Goal: Information Seeking & Learning: Learn about a topic

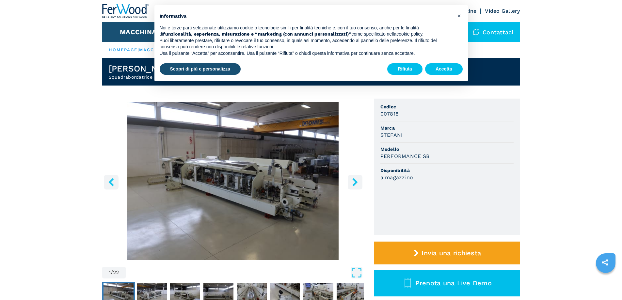
click at [356, 182] on icon "right-button" at bounding box center [354, 182] width 5 height 8
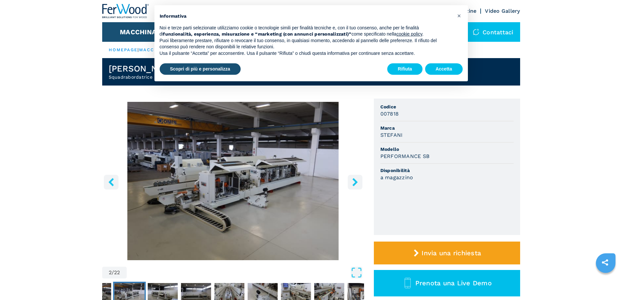
click at [357, 181] on icon "right-button" at bounding box center [355, 182] width 8 height 8
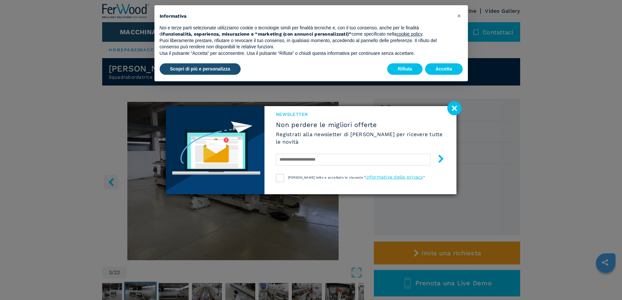
click at [460, 108] on image at bounding box center [454, 108] width 14 height 14
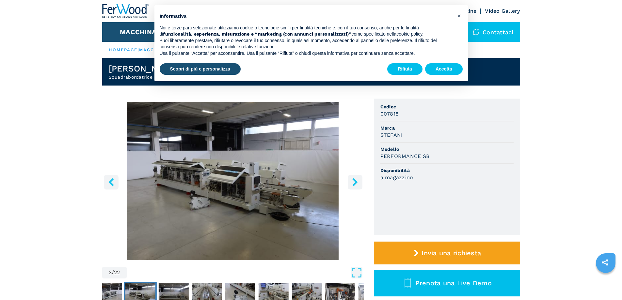
click at [359, 183] on icon "right-button" at bounding box center [355, 182] width 8 height 8
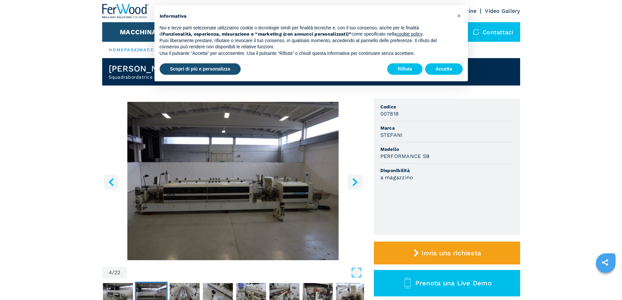
click at [357, 183] on icon "right-button" at bounding box center [354, 182] width 5 height 8
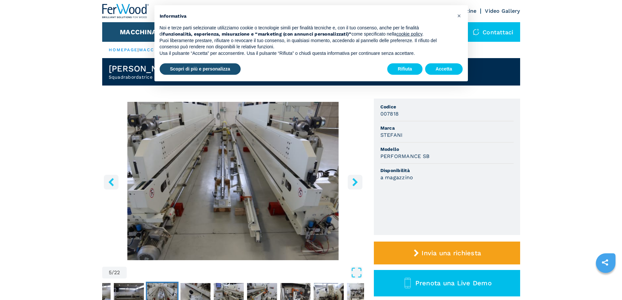
click at [358, 181] on icon "right-button" at bounding box center [355, 182] width 8 height 8
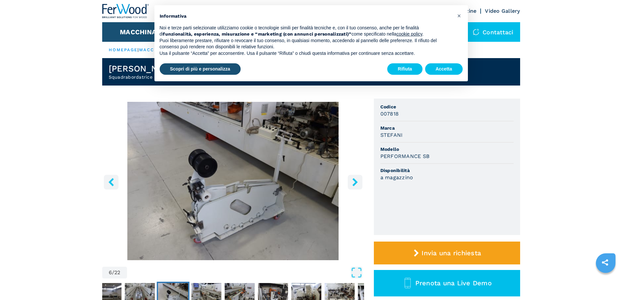
click at [356, 183] on icon "right-button" at bounding box center [354, 182] width 5 height 8
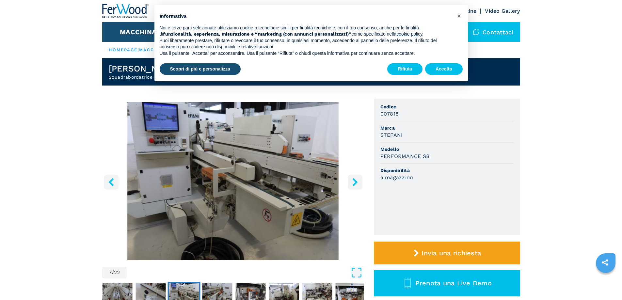
click at [113, 183] on icon "left-button" at bounding box center [111, 182] width 8 height 8
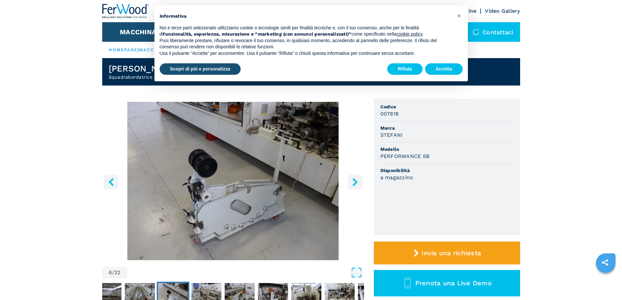
click at [357, 184] on icon "right-button" at bounding box center [355, 182] width 8 height 8
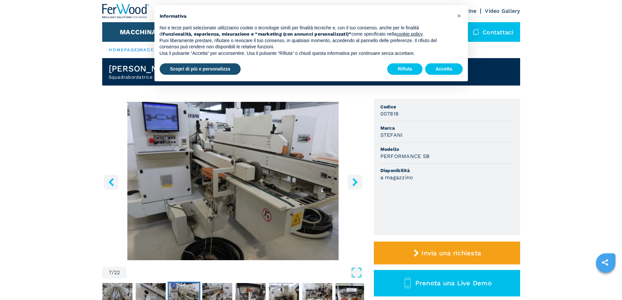
click at [359, 185] on icon "right-button" at bounding box center [355, 182] width 8 height 8
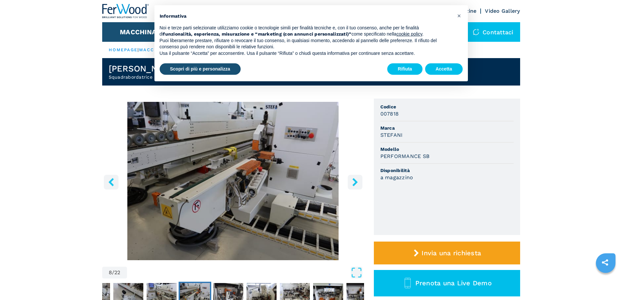
click at [110, 187] on button "left-button" at bounding box center [111, 182] width 15 height 15
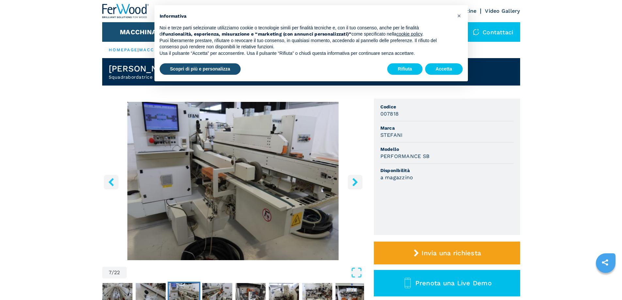
click at [357, 185] on icon "right-button" at bounding box center [355, 182] width 8 height 8
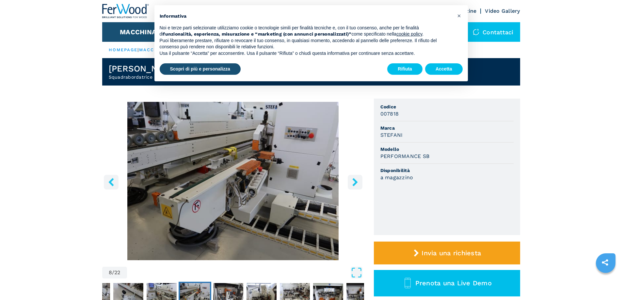
click at [358, 180] on icon "right-button" at bounding box center [355, 182] width 8 height 8
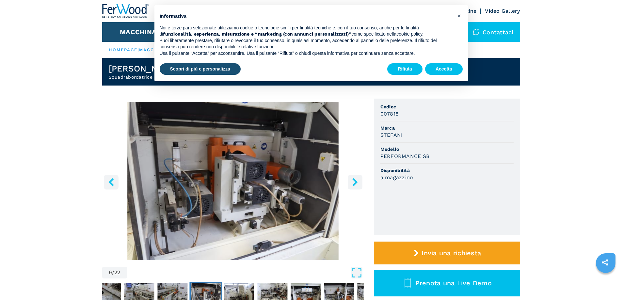
click at [354, 181] on icon "right-button" at bounding box center [355, 182] width 8 height 8
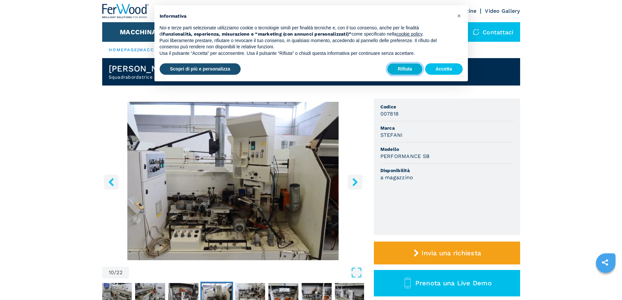
click at [413, 74] on button "Rifiuta" at bounding box center [404, 69] width 35 height 12
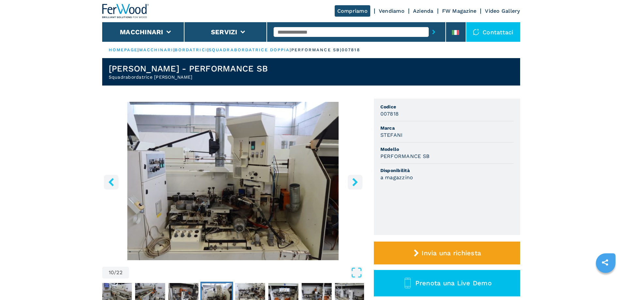
click at [358, 183] on icon "right-button" at bounding box center [355, 182] width 8 height 8
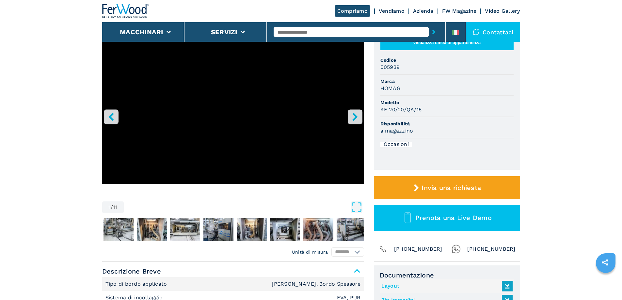
scroll to position [33, 0]
click at [116, 227] on img "Go to Slide 2" at bounding box center [119, 230] width 30 height 24
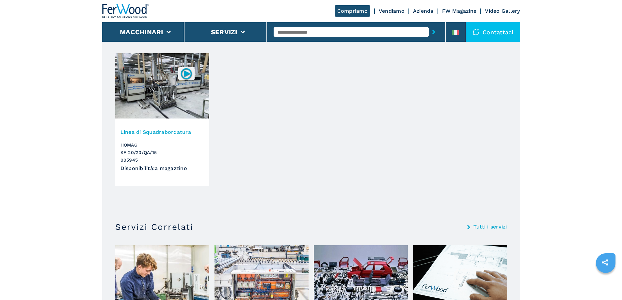
scroll to position [425, 0]
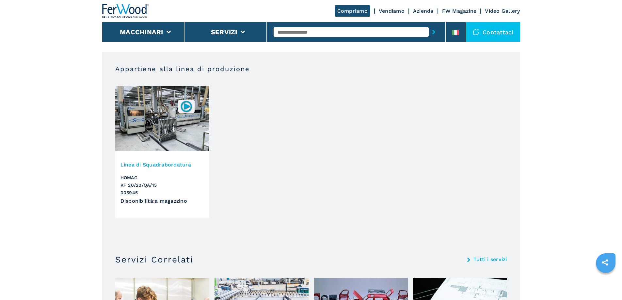
click at [162, 163] on h3 "Linea di Squadrabordatura" at bounding box center [163, 165] width 84 height 8
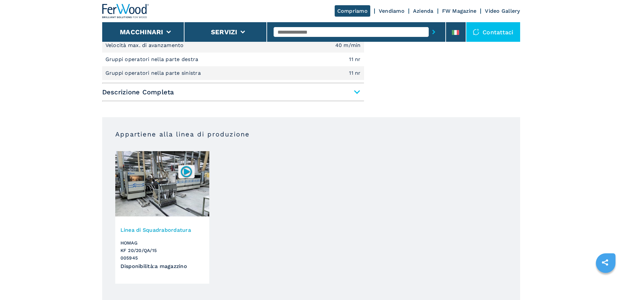
scroll to position [392, 0]
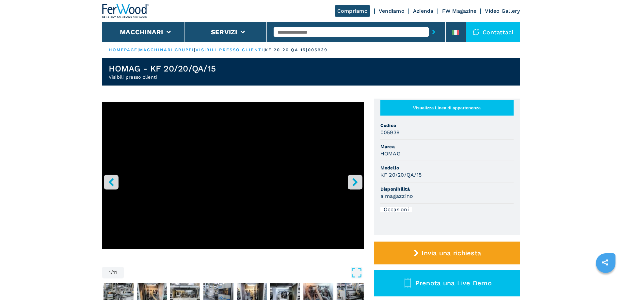
scroll to position [33, 0]
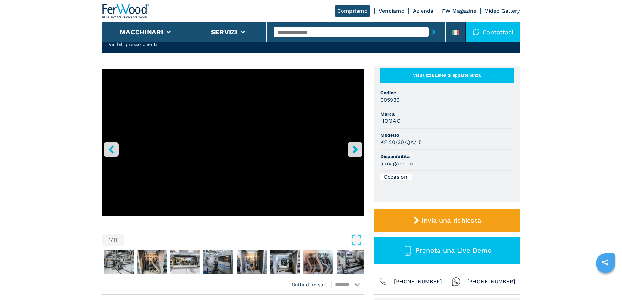
click at [358, 151] on icon "right-button" at bounding box center [355, 149] width 8 height 8
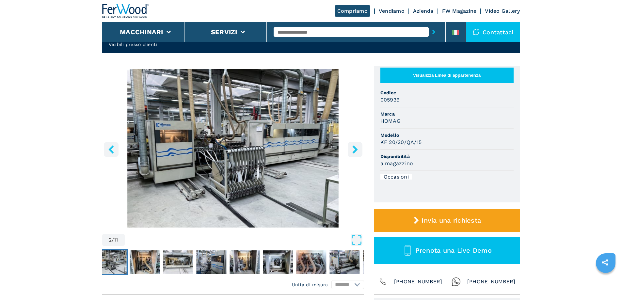
click at [358, 151] on icon "right-button" at bounding box center [355, 149] width 8 height 8
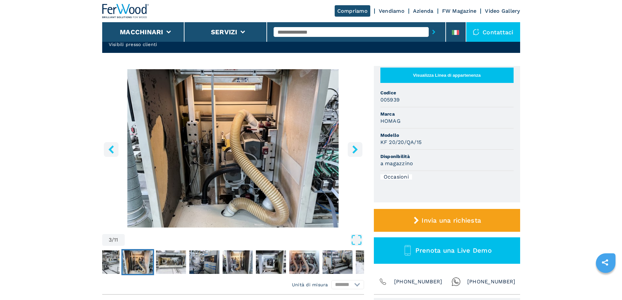
click at [358, 151] on icon "right-button" at bounding box center [355, 149] width 8 height 8
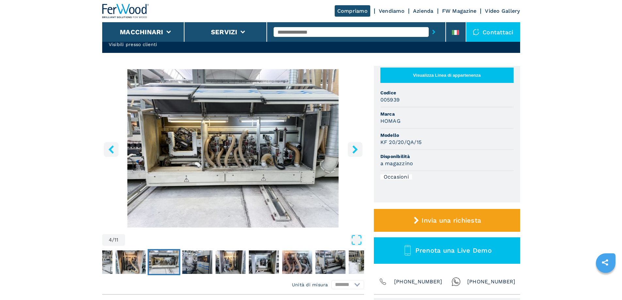
click at [358, 150] on icon "right-button" at bounding box center [355, 149] width 8 height 8
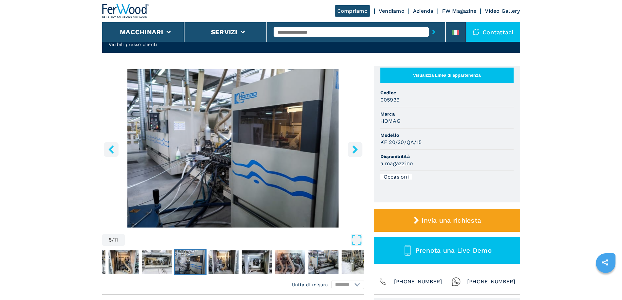
click at [358, 150] on icon "right-button" at bounding box center [355, 149] width 8 height 8
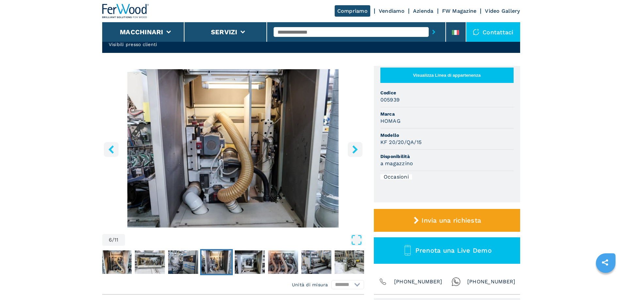
click at [358, 150] on icon "right-button" at bounding box center [355, 149] width 8 height 8
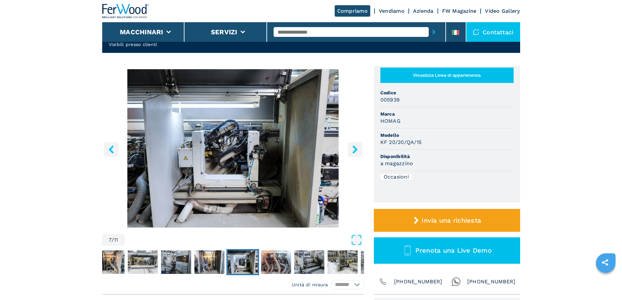
click at [357, 150] on icon "right-button" at bounding box center [354, 149] width 5 height 8
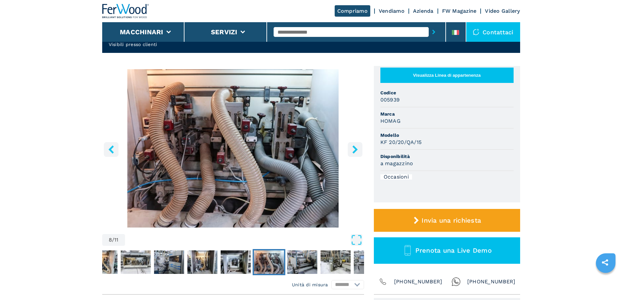
click at [357, 150] on icon "right-button" at bounding box center [354, 149] width 5 height 8
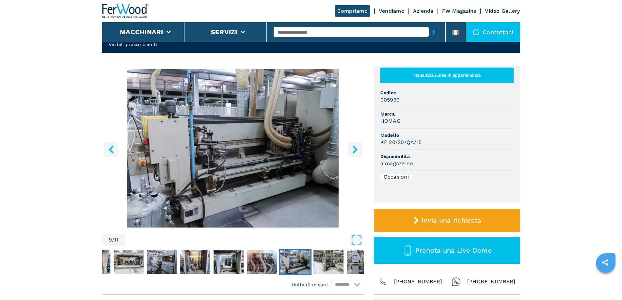
click at [357, 150] on icon "right-button" at bounding box center [354, 149] width 5 height 8
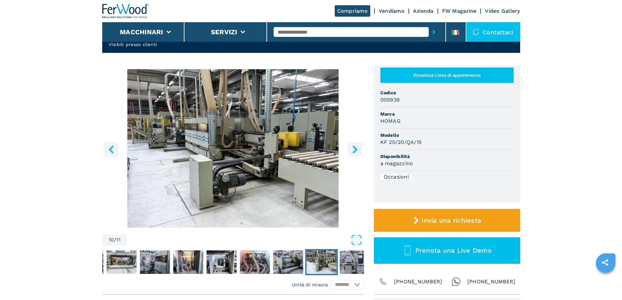
click at [356, 150] on icon "right-button" at bounding box center [354, 149] width 5 height 8
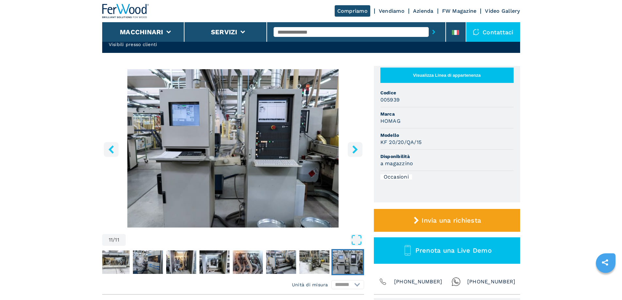
click at [356, 150] on icon "right-button" at bounding box center [354, 149] width 5 height 8
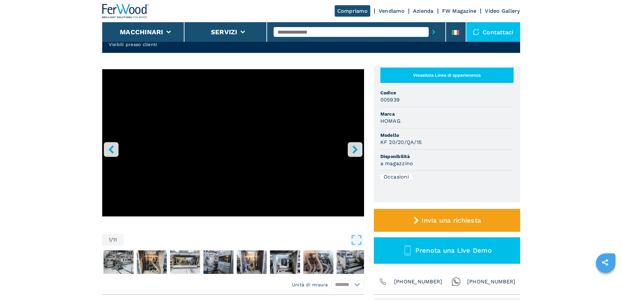
click at [356, 150] on icon "right-button" at bounding box center [354, 149] width 5 height 8
